Goal: Find specific page/section: Find specific page/section

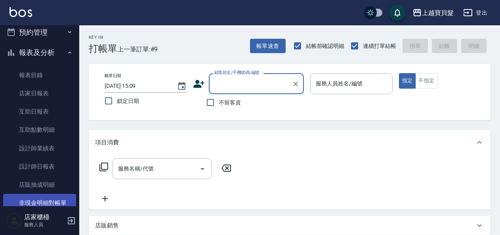
scroll to position [198, 0]
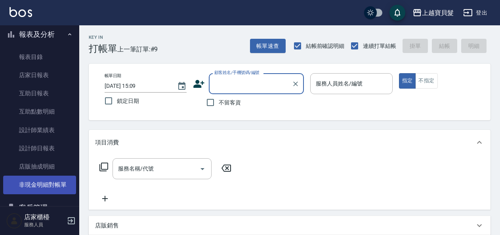
click at [43, 187] on link "非現金明細對帳單" at bounding box center [39, 185] width 73 height 18
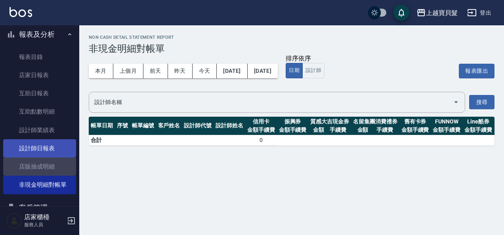
click at [50, 158] on link "店販抽成明細" at bounding box center [39, 167] width 73 height 18
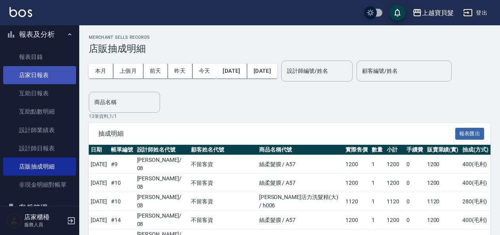
click at [48, 80] on link "店家日報表" at bounding box center [39, 75] width 73 height 18
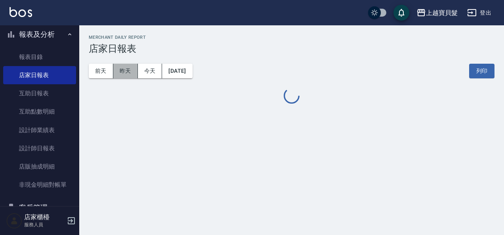
click at [133, 68] on button "昨天" at bounding box center [125, 71] width 25 height 15
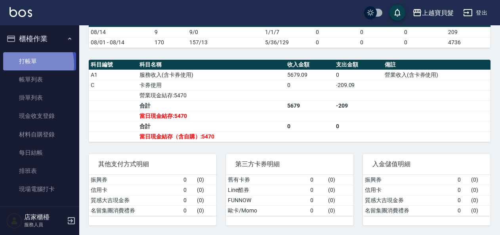
click at [25, 64] on link "打帳單" at bounding box center [39, 61] width 73 height 18
